Goal: Check status: Check status

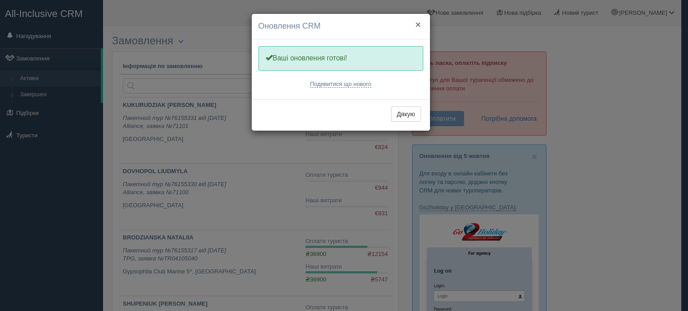
click at [419, 23] on button "×" at bounding box center [417, 24] width 5 height 9
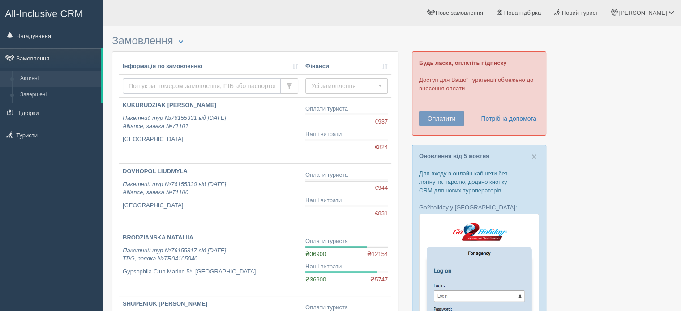
click at [184, 87] on input "text" at bounding box center [202, 85] width 158 height 15
paste input "3878237"
type input "3878237"
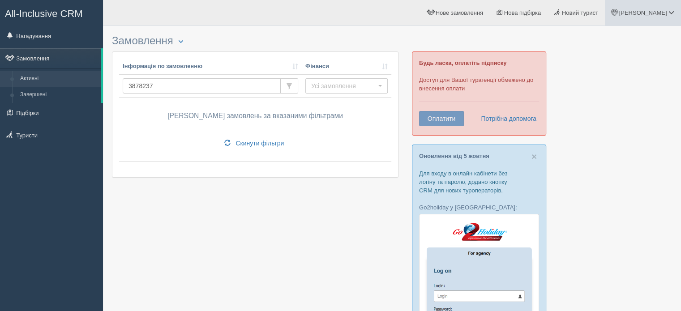
click at [665, 12] on span "[PERSON_NAME]" at bounding box center [643, 12] width 48 height 7
click at [614, 111] on link "Вихід" at bounding box center [632, 116] width 98 height 19
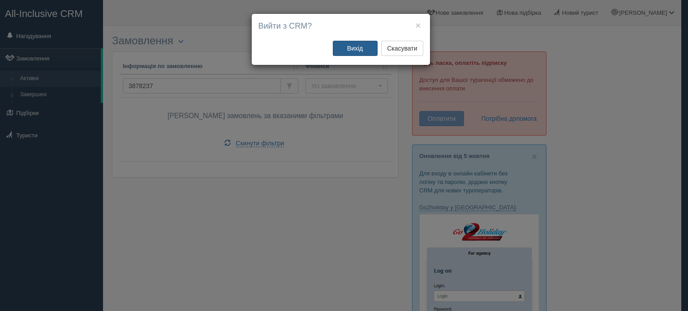
click at [366, 46] on button "Вихід" at bounding box center [355, 48] width 45 height 15
